Goal: Transaction & Acquisition: Purchase product/service

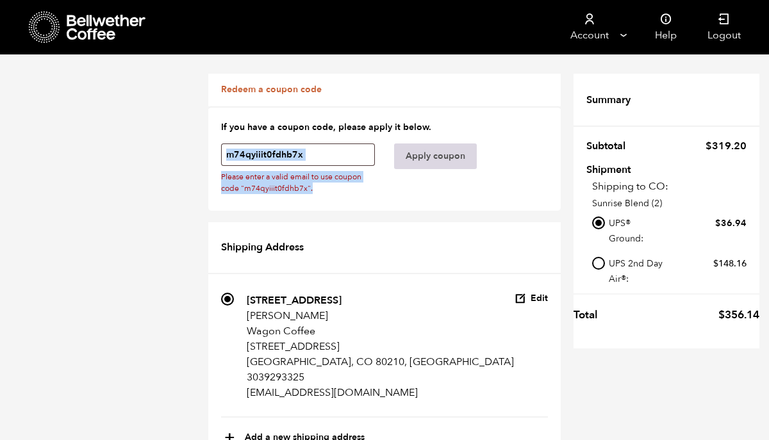
click at [435, 147] on button "Apply coupon" at bounding box center [435, 157] width 83 height 26
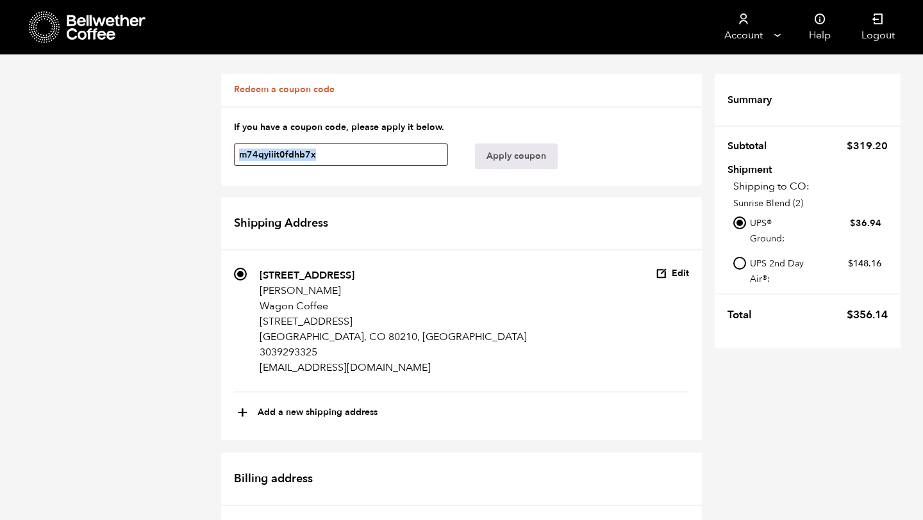
click at [45, 29] on icon at bounding box center [44, 27] width 31 height 33
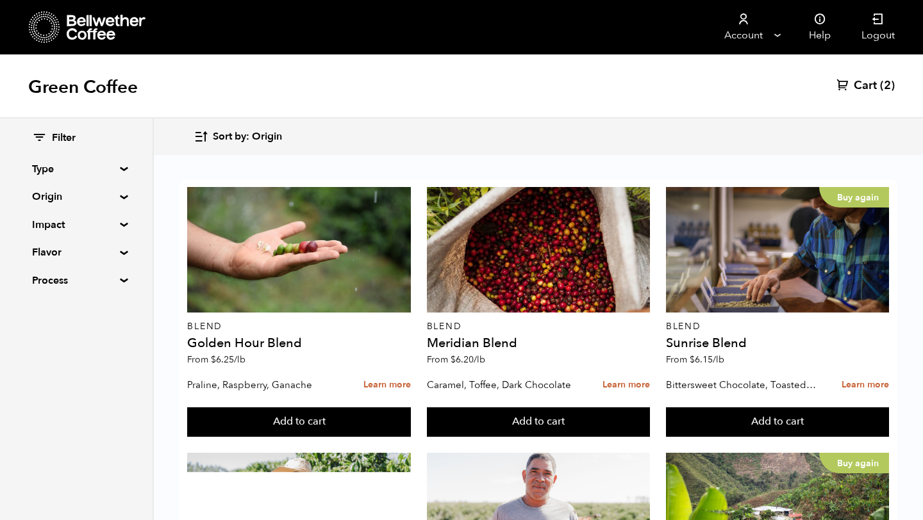
click at [865, 83] on span "Cart" at bounding box center [864, 85] width 23 height 15
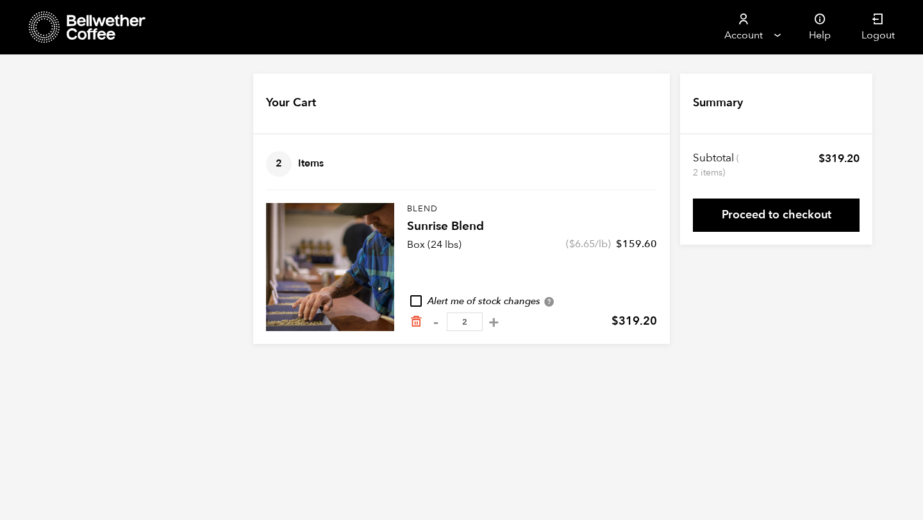
click at [755, 213] on link "Proceed to checkout" at bounding box center [776, 215] width 167 height 33
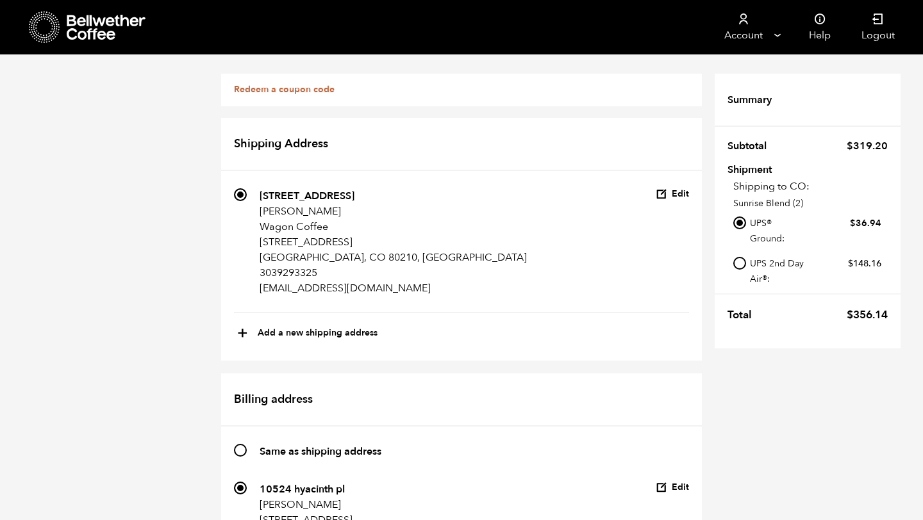
scroll to position [638, 0]
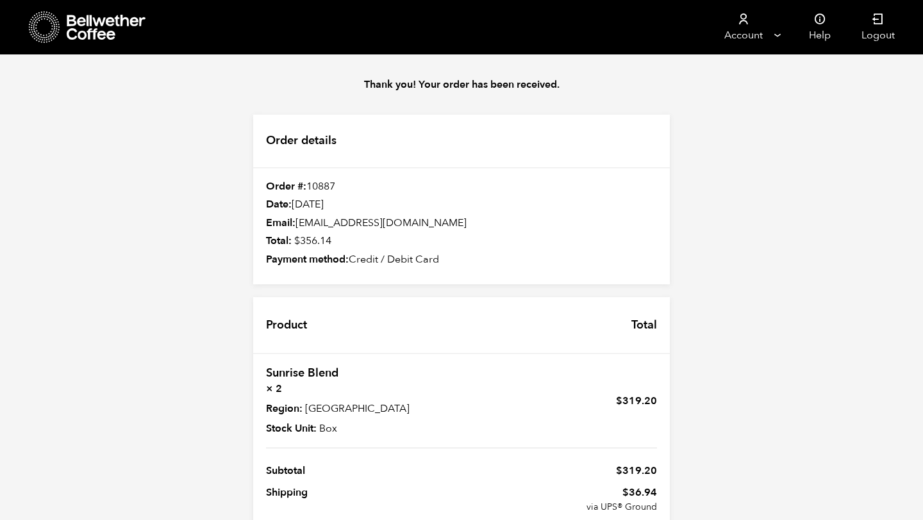
click at [38, 23] on icon at bounding box center [44, 27] width 31 height 33
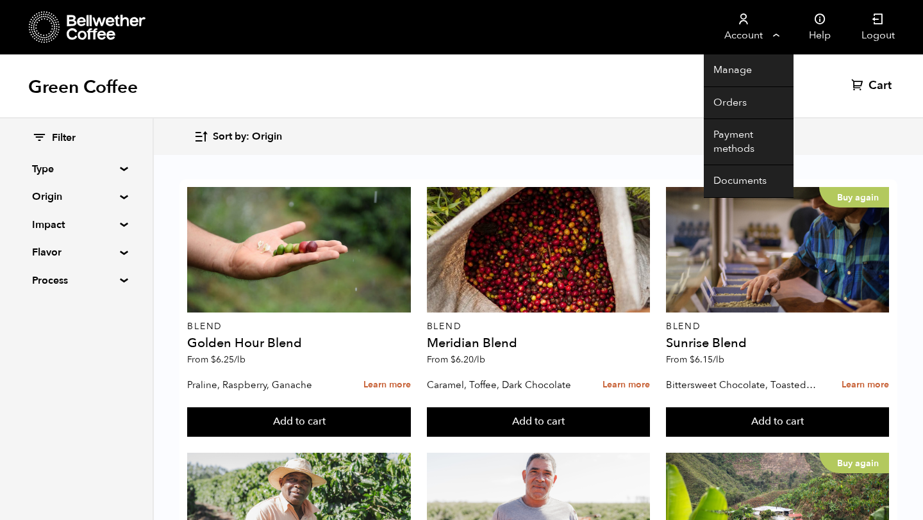
click at [760, 39] on link "Account" at bounding box center [742, 27] width 79 height 54
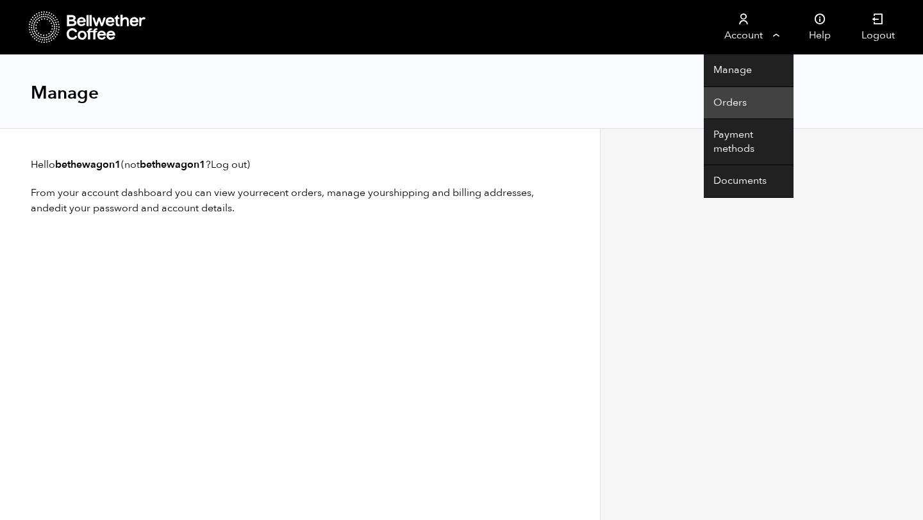
click at [740, 101] on link "Orders" at bounding box center [748, 103] width 90 height 33
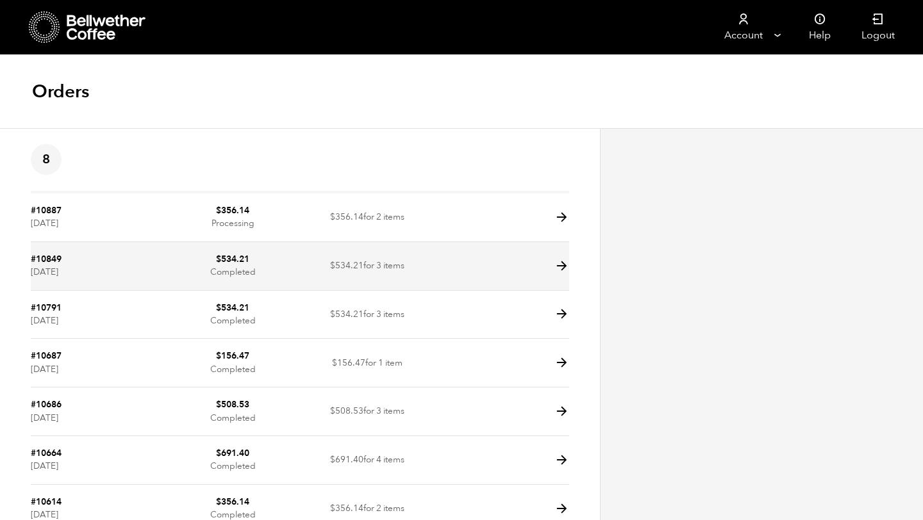
click at [56, 261] on link "#10849" at bounding box center [46, 259] width 31 height 12
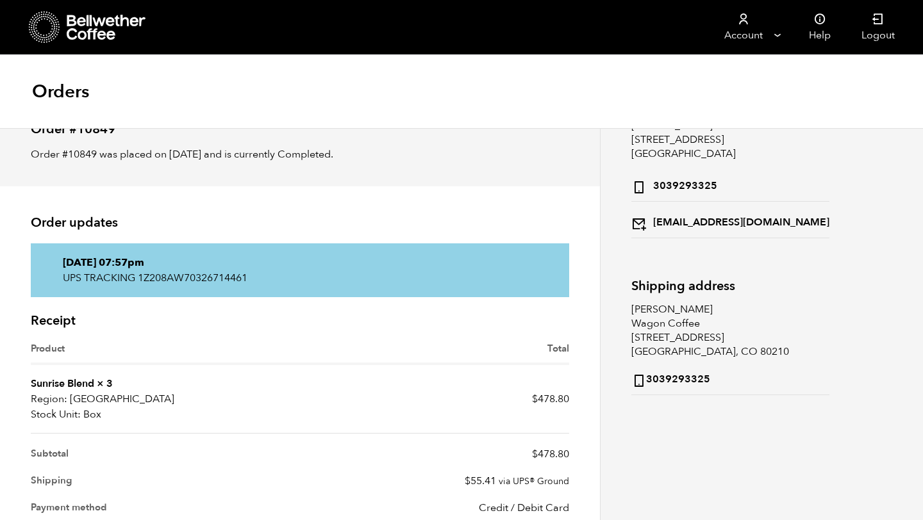
scroll to position [177, 0]
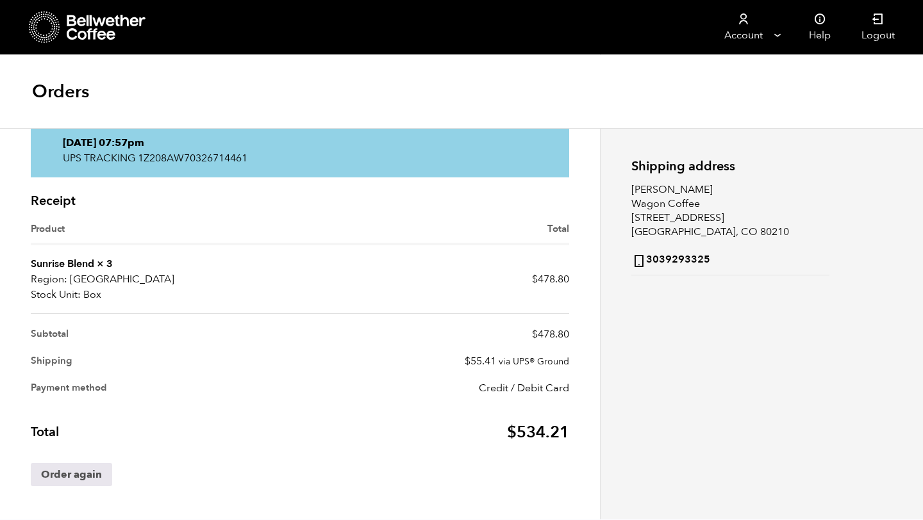
click at [224, 158] on p "UPS TRACKING 1Z208AW70326714461" at bounding box center [300, 158] width 474 height 15
copy div "UPS TRACKING 1Z208AW70326714461"
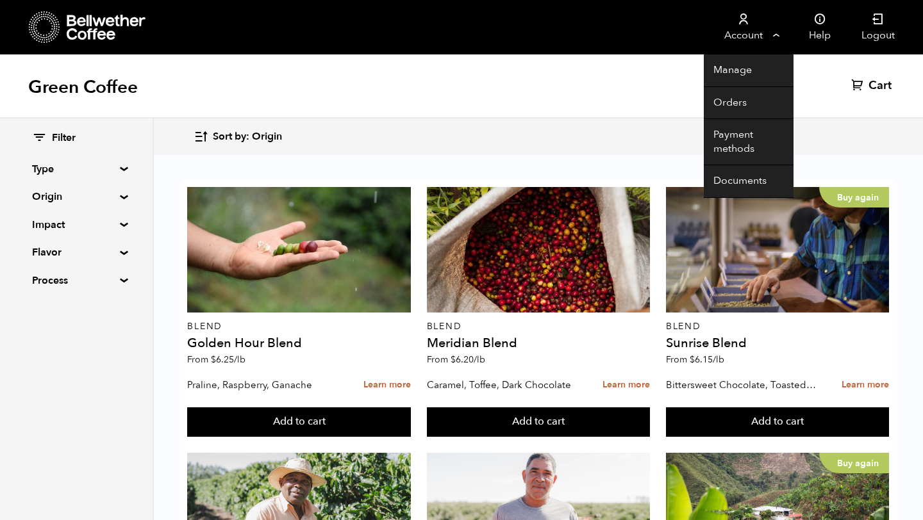
click at [738, 26] on link "Account" at bounding box center [742, 27] width 79 height 54
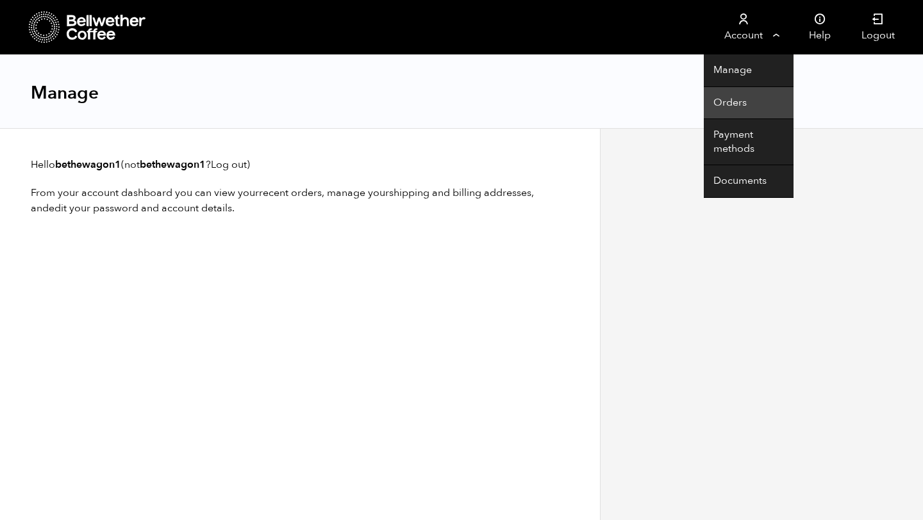
click at [735, 103] on link "Orders" at bounding box center [748, 103] width 90 height 33
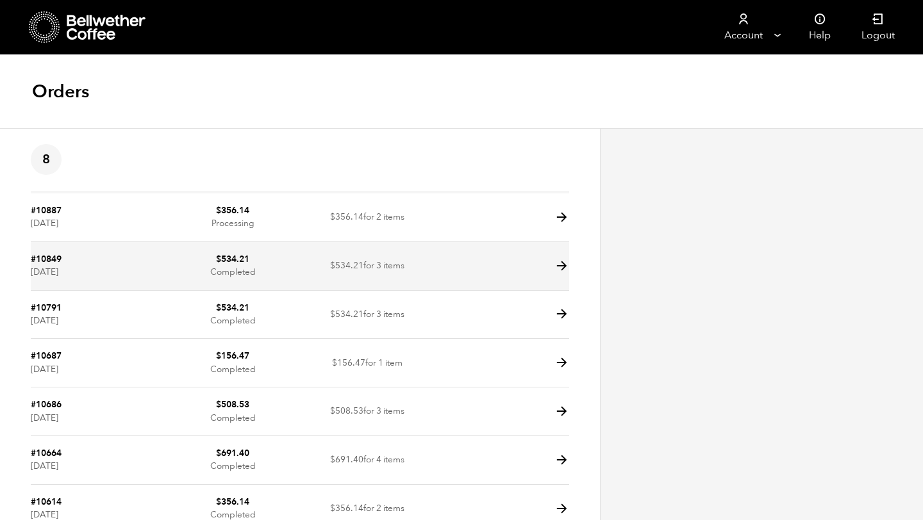
click at [58, 267] on time "[DATE]" at bounding box center [45, 272] width 28 height 12
click at [558, 268] on icon at bounding box center [561, 266] width 15 height 15
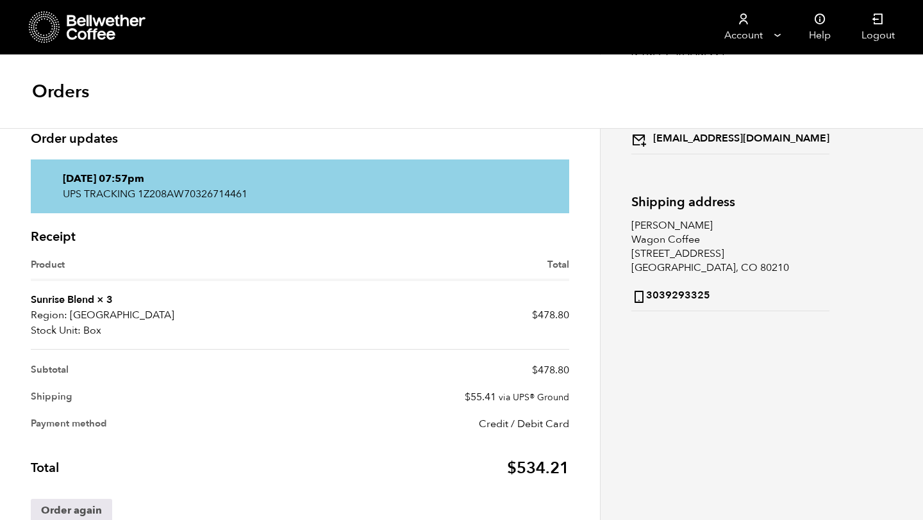
scroll to position [177, 0]
